Goal: Task Accomplishment & Management: Manage account settings

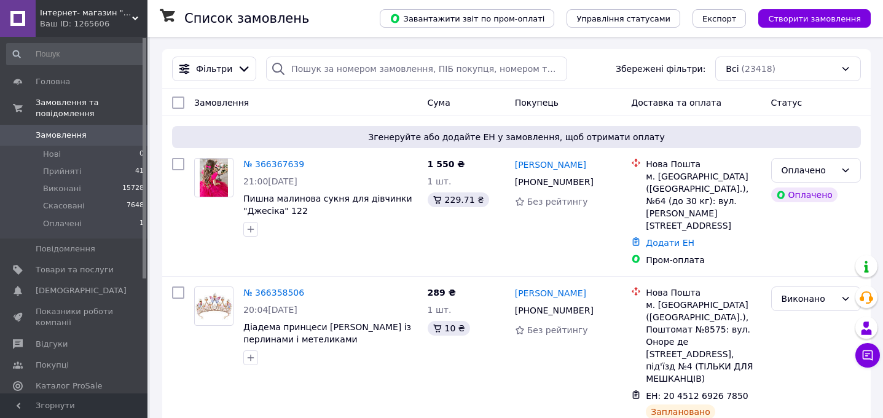
click at [103, 11] on span "Інтернет- магазин "Baby Kingdom"" at bounding box center [86, 12] width 92 height 11
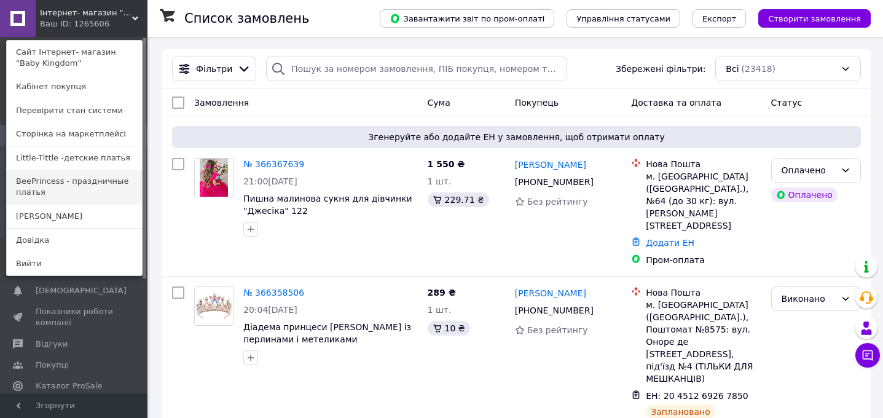
click at [68, 184] on link "BeePrincess - праздничные платья" at bounding box center [74, 187] width 135 height 34
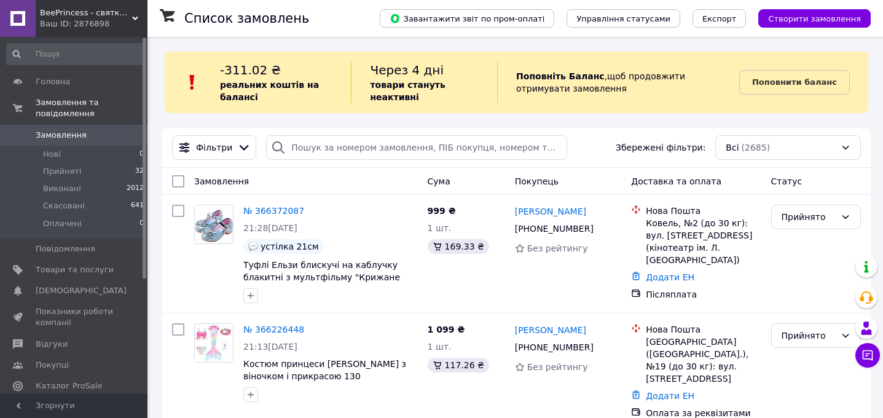
click at [283, 134] on div "Фільтри Збережені фільтри: Всі (2685)" at bounding box center [516, 148] width 709 height 40
click at [279, 208] on link "№ 366372087" at bounding box center [273, 211] width 61 height 10
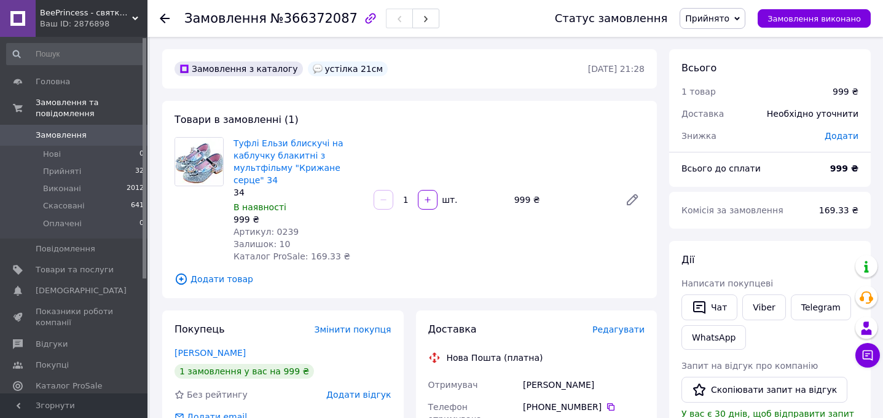
click at [860, 107] on div "Необхідно уточнити" at bounding box center [813, 113] width 106 height 27
click at [839, 137] on span "Додати" at bounding box center [842, 136] width 34 height 10
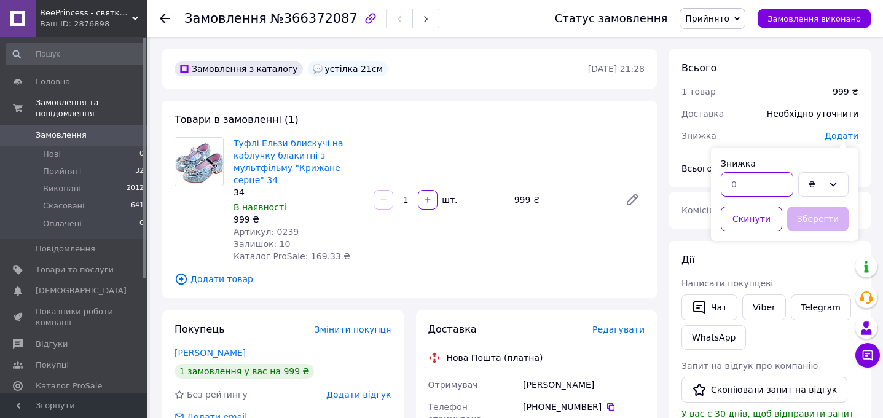
click at [767, 196] on input "text" at bounding box center [757, 184] width 73 height 25
type input "160"
click at [798, 213] on button "Зберегти" at bounding box center [818, 219] width 61 height 25
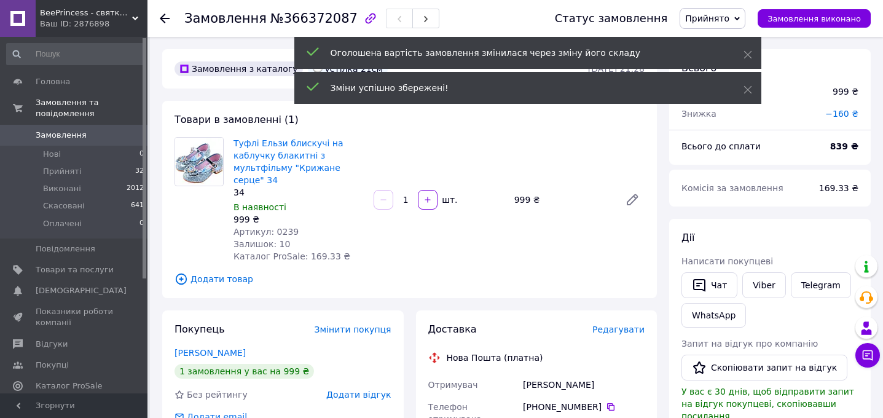
click at [620, 330] on span "Редагувати" at bounding box center [619, 330] width 52 height 10
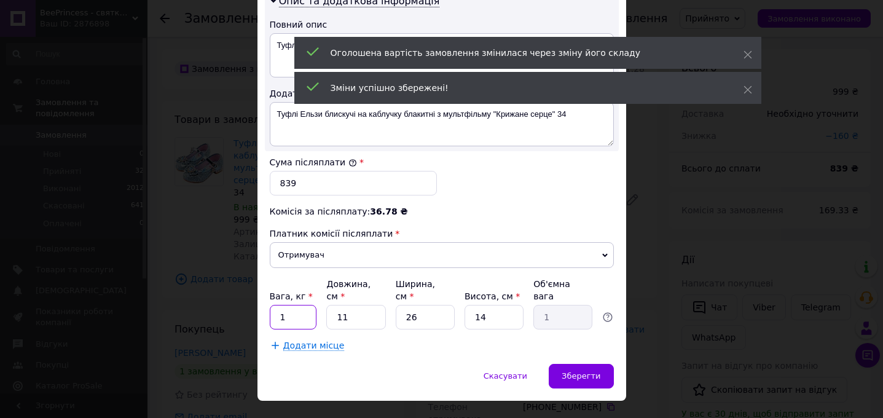
scroll to position [670, 0]
click at [293, 306] on input "1" at bounding box center [293, 318] width 47 height 25
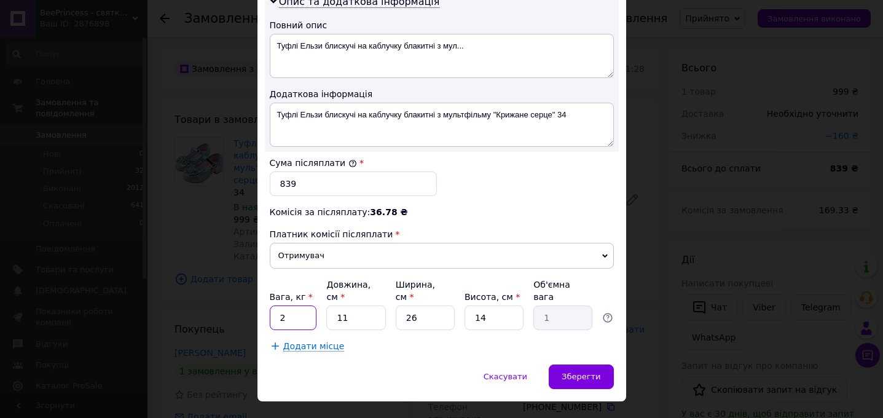
type input "2"
type input "1"
type input "0.1"
type input "11"
type input "1"
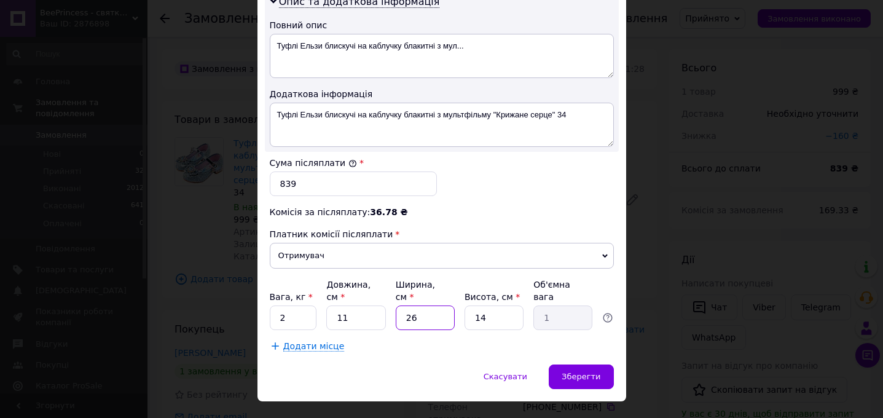
type input "2"
type input "0.1"
type input "22"
type input "0.85"
type input "22"
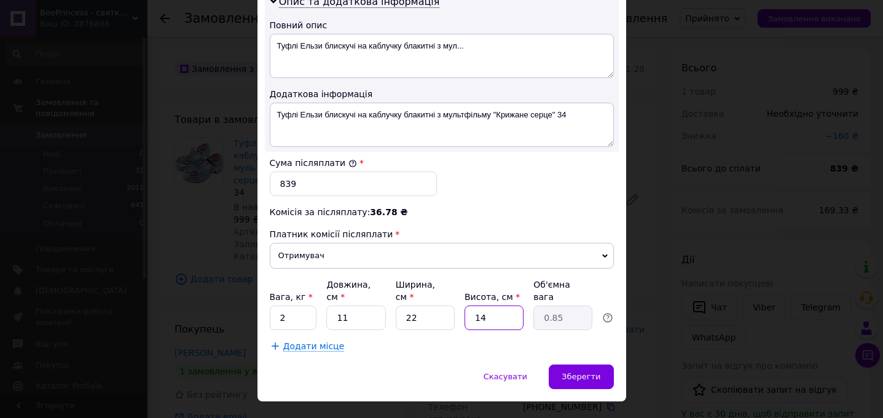
type input "4"
type input "0.24"
type input "44"
type input "2.66"
type input "4"
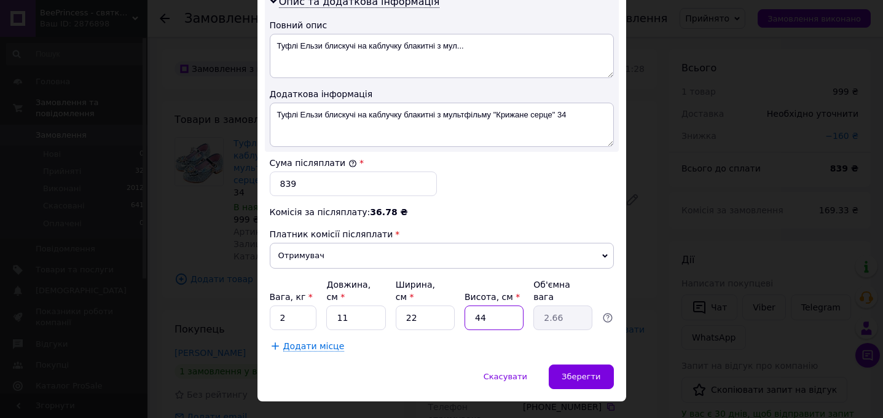
type input "0.24"
type input "43"
type input "2.6"
type input "433"
type input "26.2"
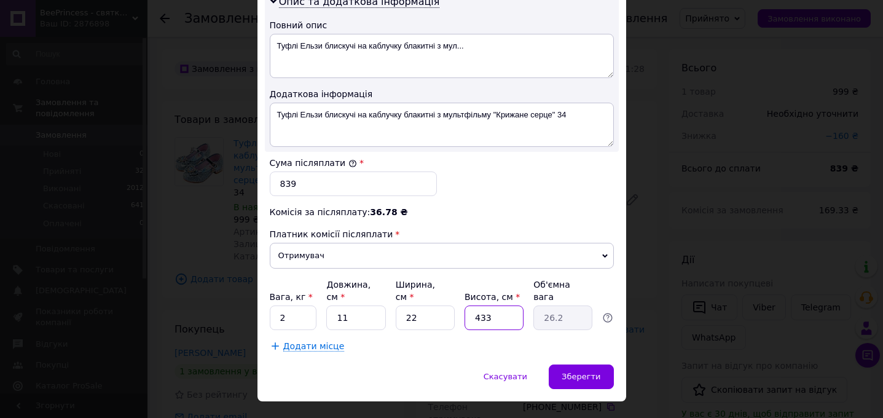
type input "43"
type input "2.6"
type input "4"
type input "0.24"
type input "3"
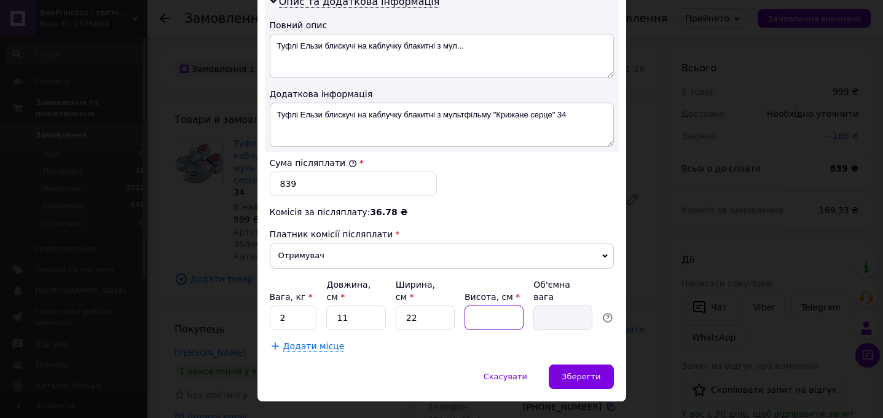
type input "0.18"
type input "33"
type input "2"
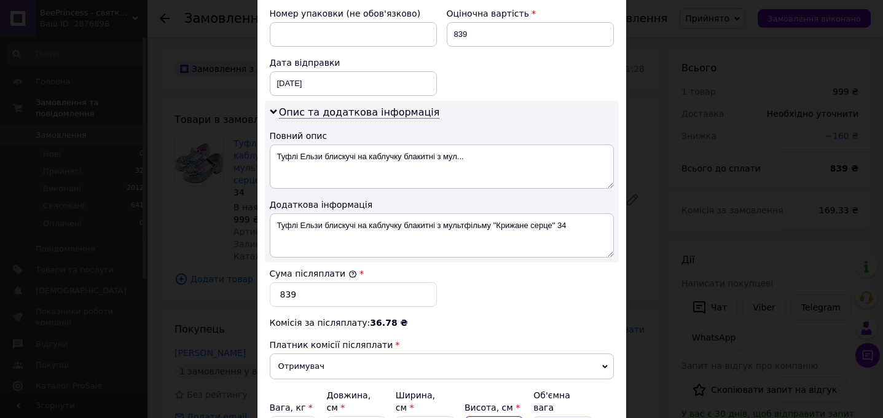
scroll to position [559, 0]
type input "33"
click at [293, 71] on div "[DATE] < 2025 > < Октябрь > Пн Вт Ср Чт Пт Сб Вс 29 30 1 2 3 4 5 6 7 8 9 10 11 …" at bounding box center [353, 83] width 167 height 25
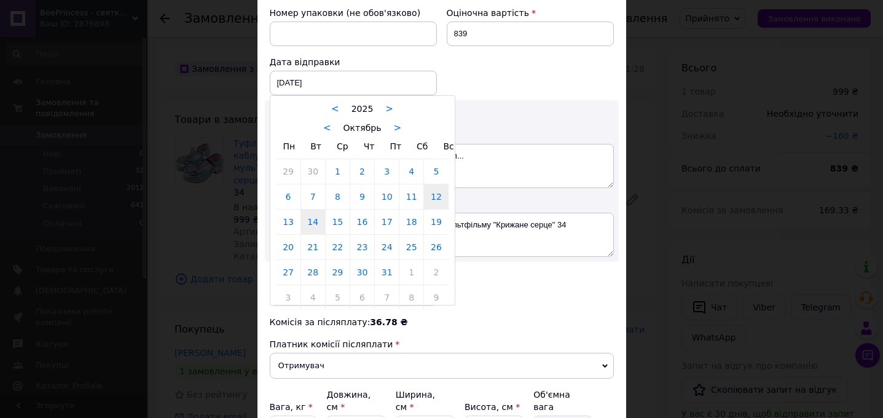
click at [305, 210] on link "14" at bounding box center [313, 222] width 24 height 25
type input "[DATE]"
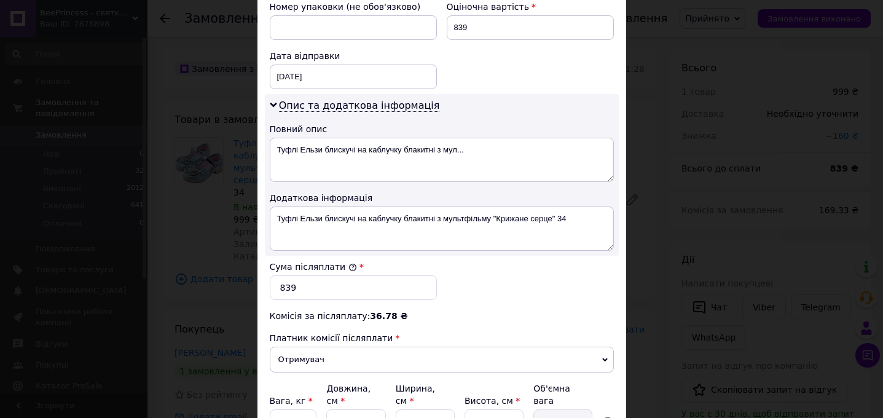
scroll to position [619, 0]
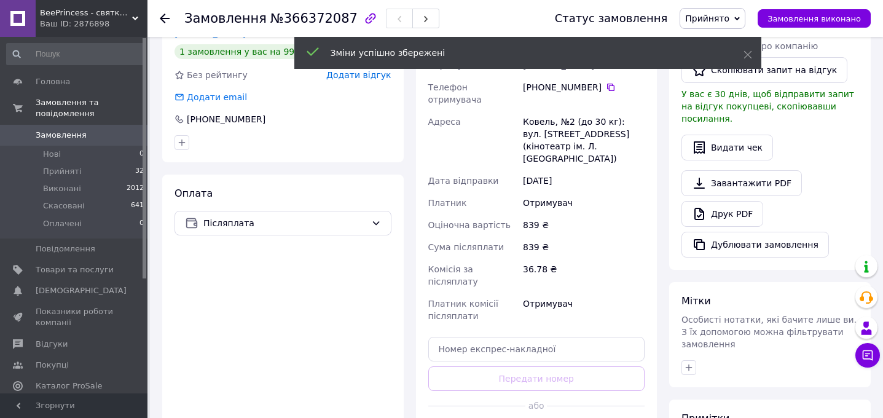
scroll to position [323, 0]
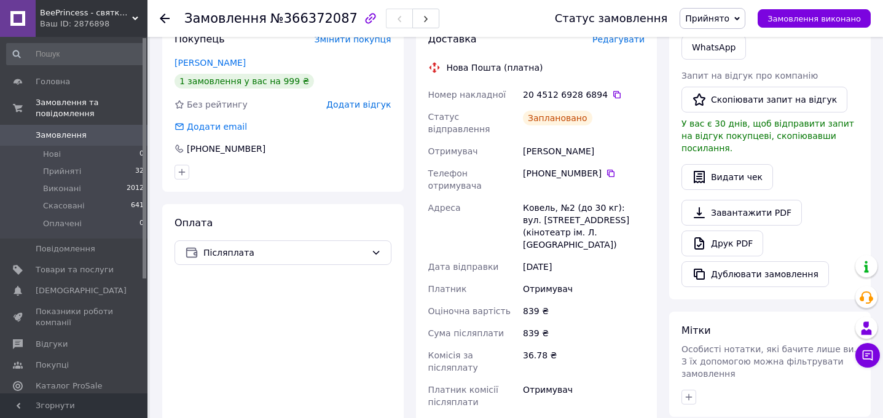
scroll to position [268, 0]
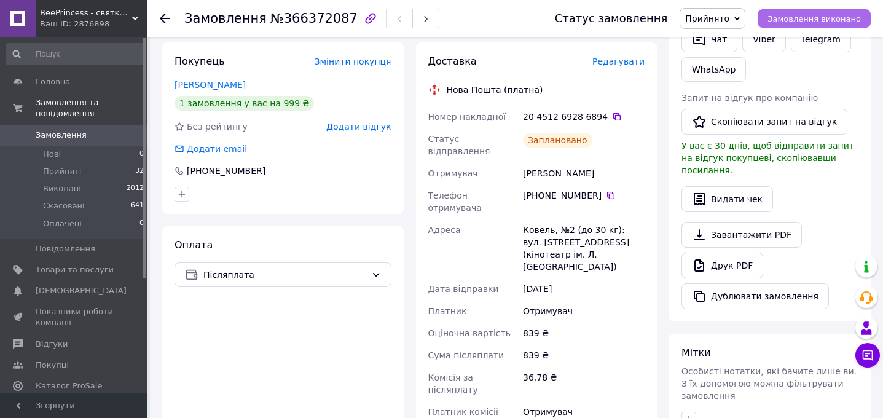
click at [841, 26] on button "Замовлення виконано" at bounding box center [814, 18] width 113 height 18
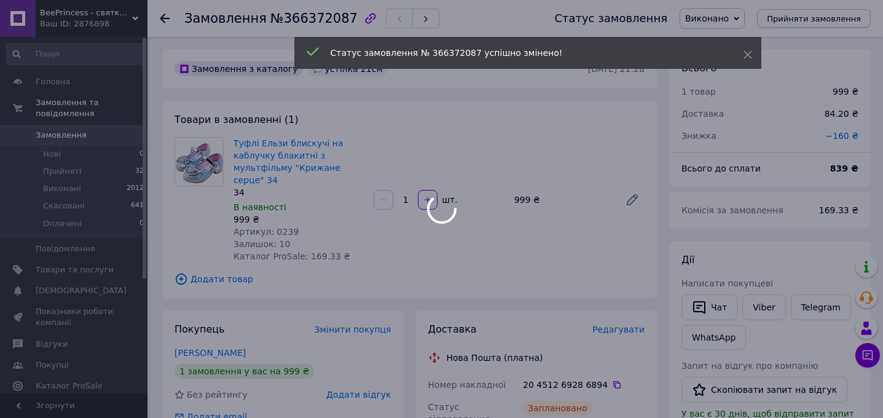
scroll to position [0, 0]
